Goal: Information Seeking & Learning: Learn about a topic

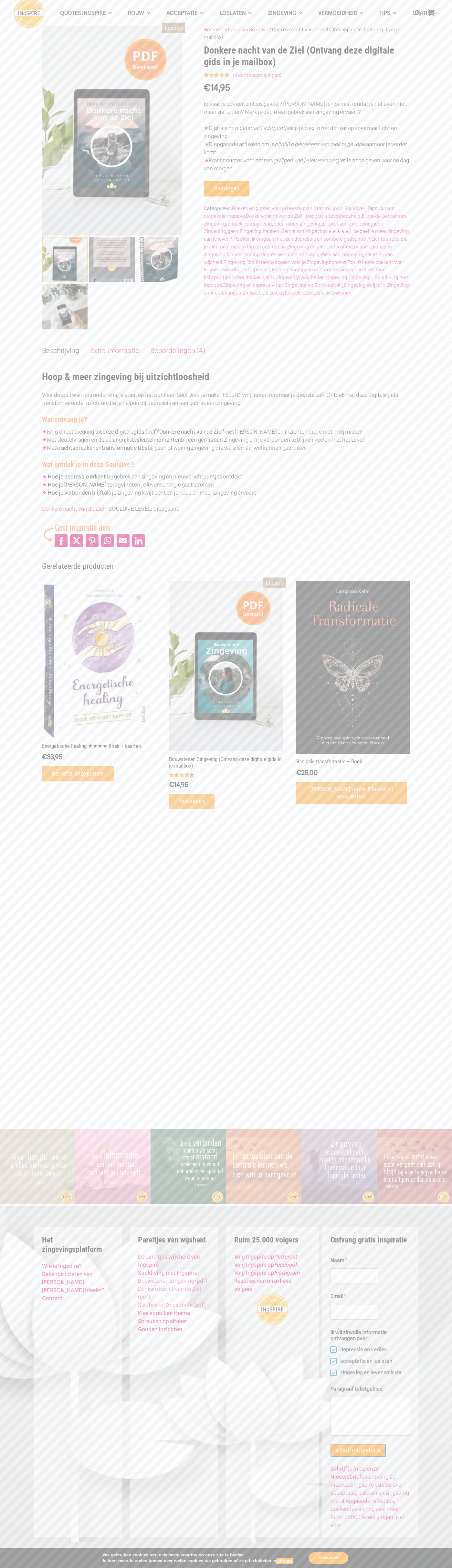
click at [52, 1298] on link "Contact" at bounding box center [52, 1298] width 21 height 7
click at [81, 13] on span "QUOTES INGSPIRE" at bounding box center [83, 13] width 46 height 7
click at [436, 1192] on img "Wat je bij Terugval niet mag vergeten" at bounding box center [414, 1166] width 75 height 75
click at [187, 1567] on html "QUOTES INGSPIRE Inge’s Levenslessen Balans spreuken Acceptatie quotes Geduld qu…" at bounding box center [226, 784] width 452 height 1568
click at [15, 318] on section "Leestip Home / Start nu jouw Souldive! / Donkere nacht van de Ziel (Ontvang dez…" at bounding box center [226, 416] width 452 height 831
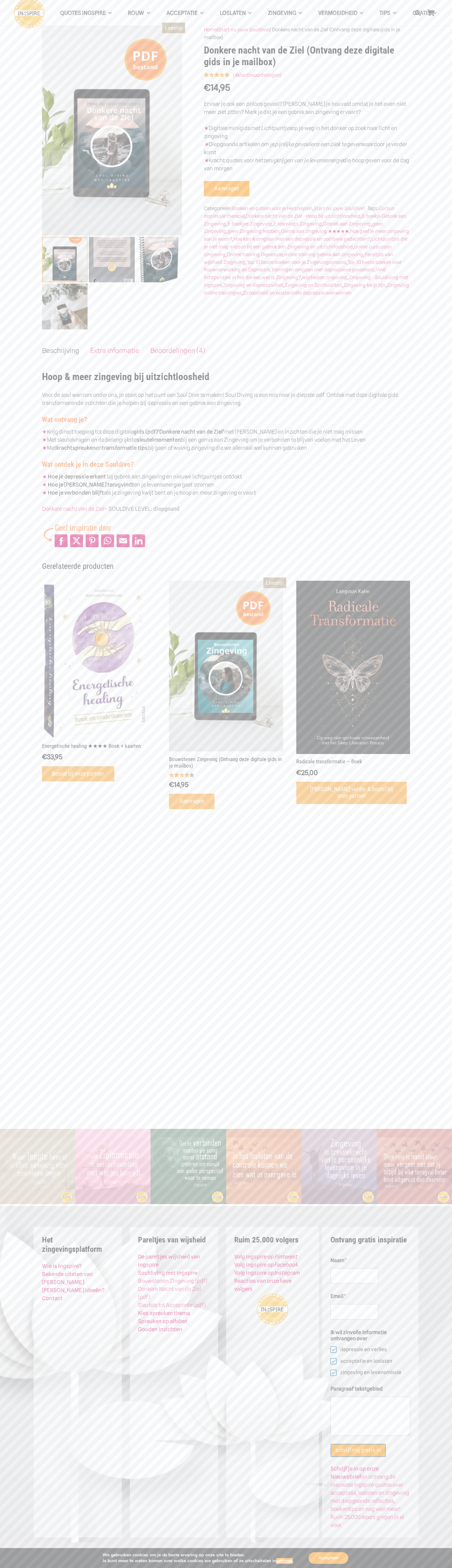
click at [274, 128] on em "met Lichtpuntjes" at bounding box center [270, 128] width 41 height 7
click at [273, 208] on link "Boeken en gidsen voor je Herstelplan" at bounding box center [272, 208] width 80 height 6
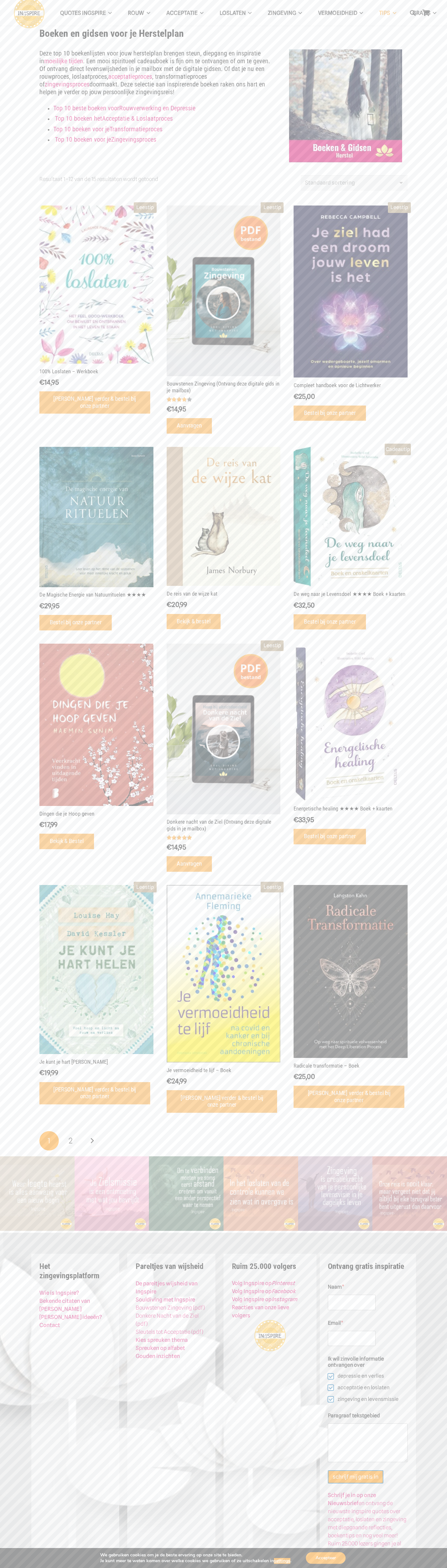
click at [253, 8] on link "Loslaten" at bounding box center [235, 13] width 48 height 16
click at [426, 1545] on div "Het zingevingsplatform ingspire met de mooiste wijsheden over Loslaten Acceptat…" at bounding box center [224, 1401] width 447 height 336
click at [413, 1584] on html "QUOTES INGSPIRE Inge’s Levenslessen Balans spreuken Acceptatie quotes Geduld qu…" at bounding box center [224, 797] width 447 height 1595
click at [21, 311] on section "Boeken en gidsen voor je Herstelplan Deze top 10 boekenlijsten voor jouw herste…" at bounding box center [224, 578] width 447 height 1157
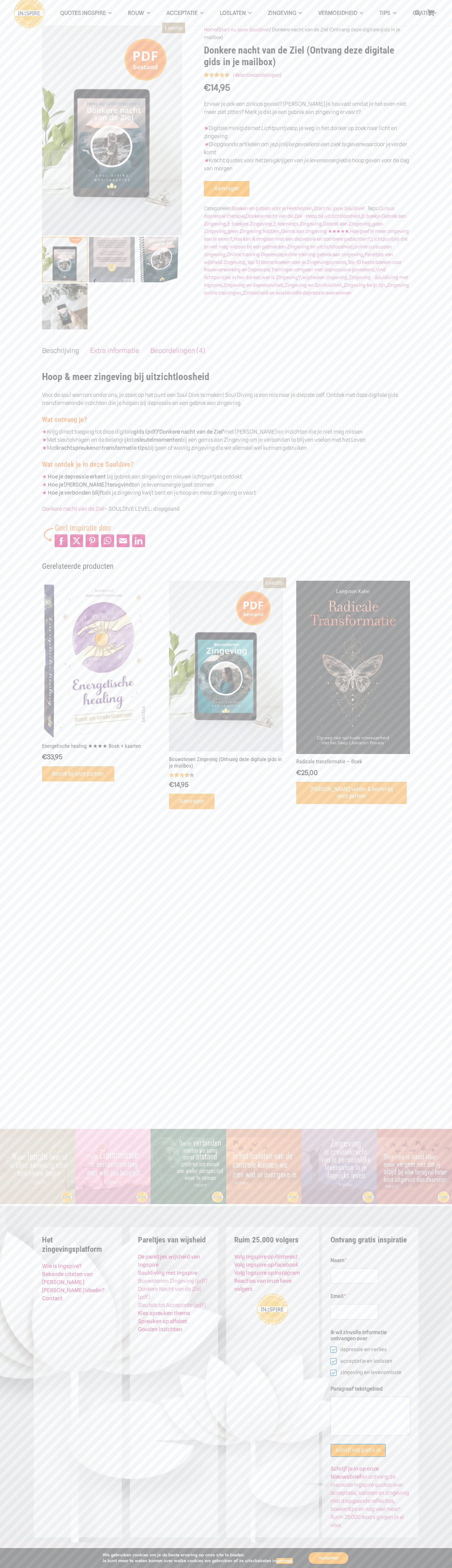
click at [322, 144] on em "pijnlijke gevoelens een plek te geven" at bounding box center [318, 144] width 87 height 7
click at [273, 208] on link "Boeken en gidsen voor je Herstelplan" at bounding box center [272, 208] width 80 height 6
